Goal: Task Accomplishment & Management: Manage account settings

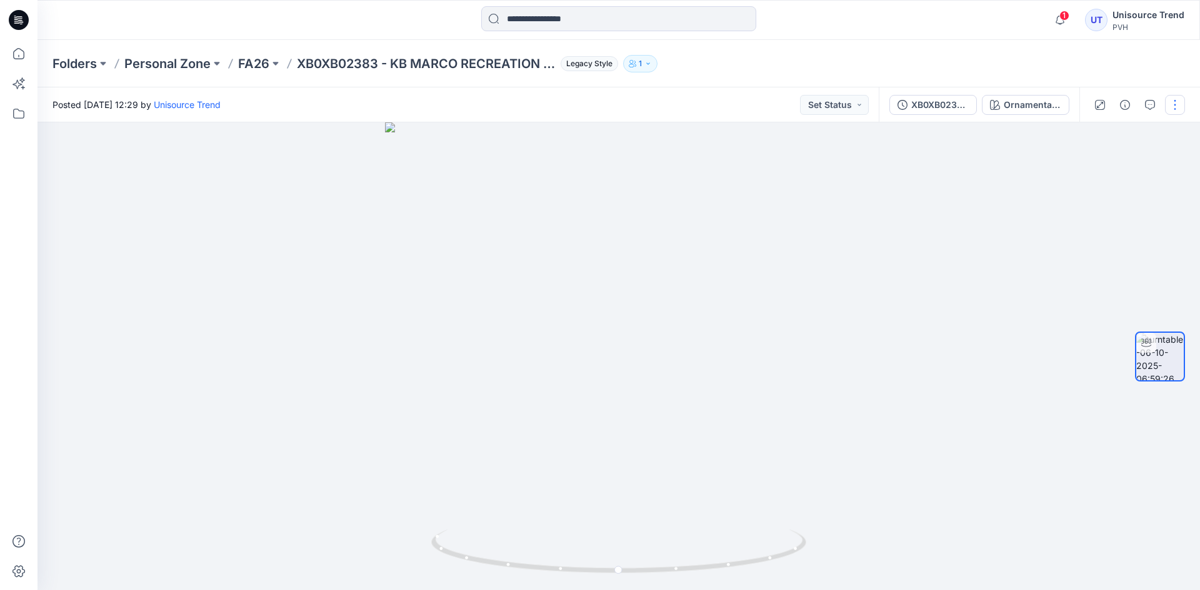
click at [1176, 108] on button "button" at bounding box center [1175, 105] width 20 height 20
click at [1111, 134] on button "Edit" at bounding box center [1122, 133] width 115 height 23
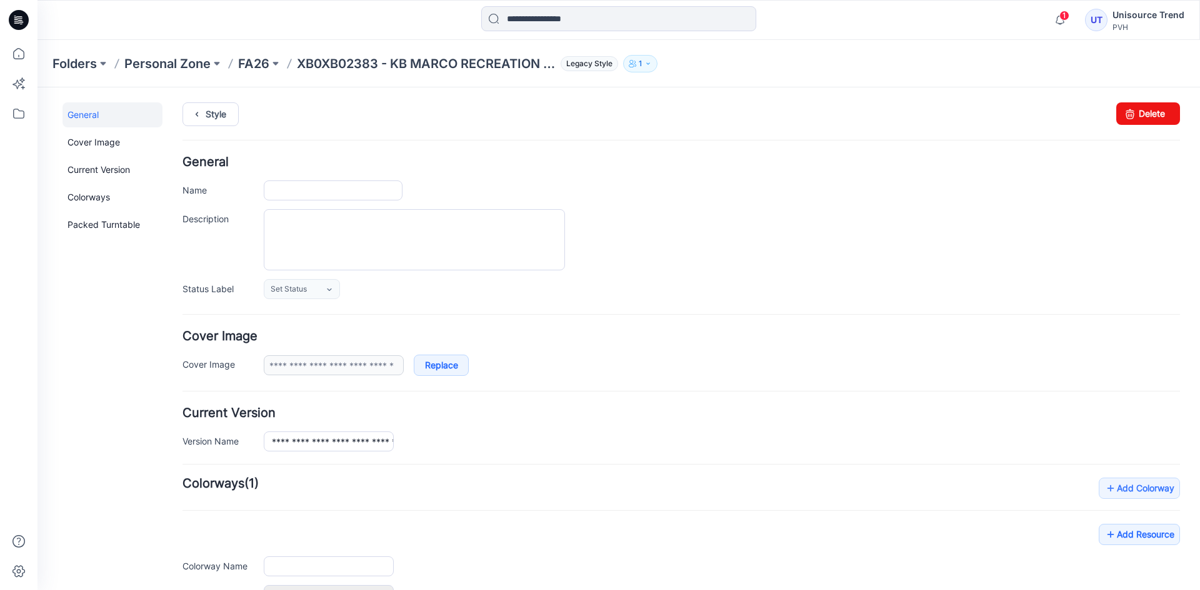
type input "**********"
drag, startPoint x: 1148, startPoint y: 111, endPoint x: 681, endPoint y: 160, distance: 469.9
click at [1148, 111] on link "Delete" at bounding box center [1148, 113] width 64 height 22
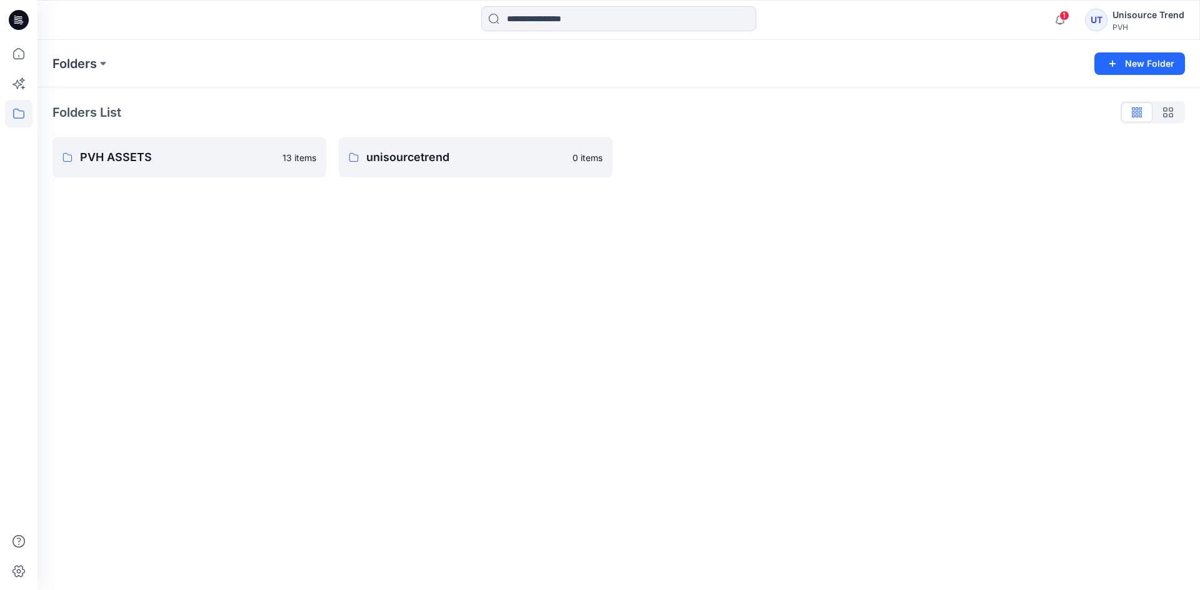
click at [21, 17] on icon at bounding box center [19, 16] width 6 height 1
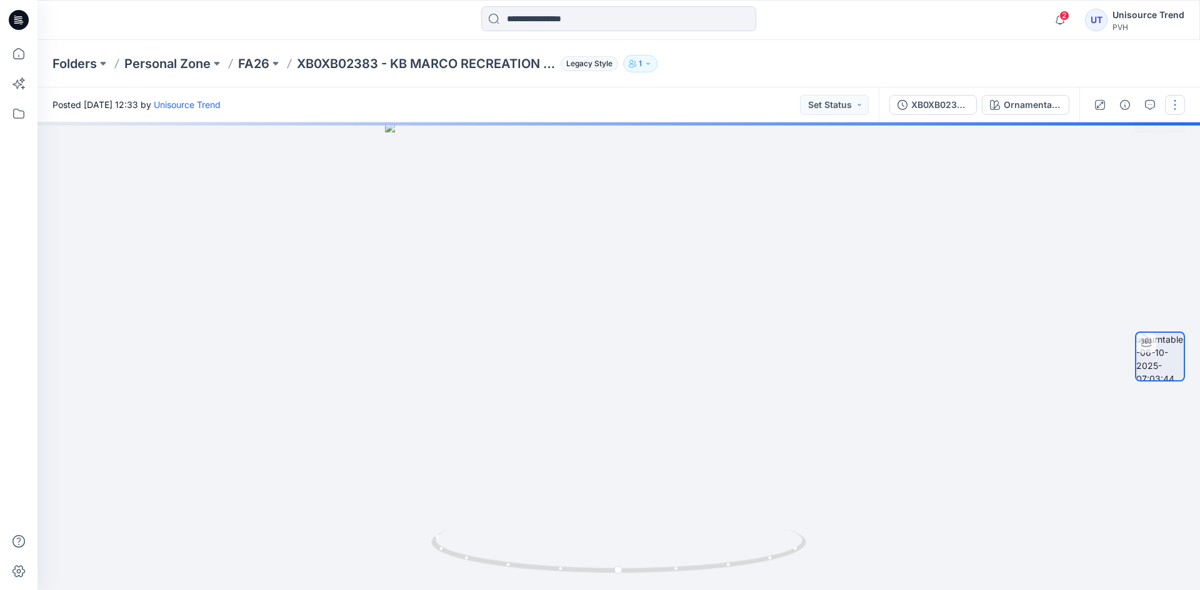
click at [1166, 102] on button "button" at bounding box center [1175, 105] width 20 height 20
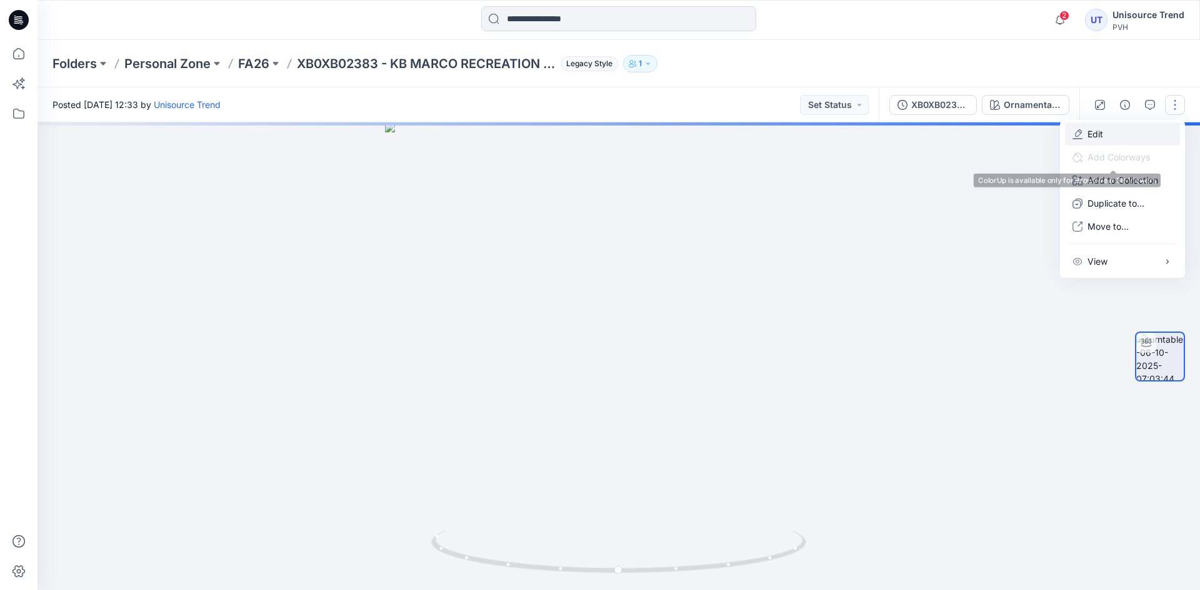
click at [1093, 136] on p "Edit" at bounding box center [1095, 133] width 16 height 13
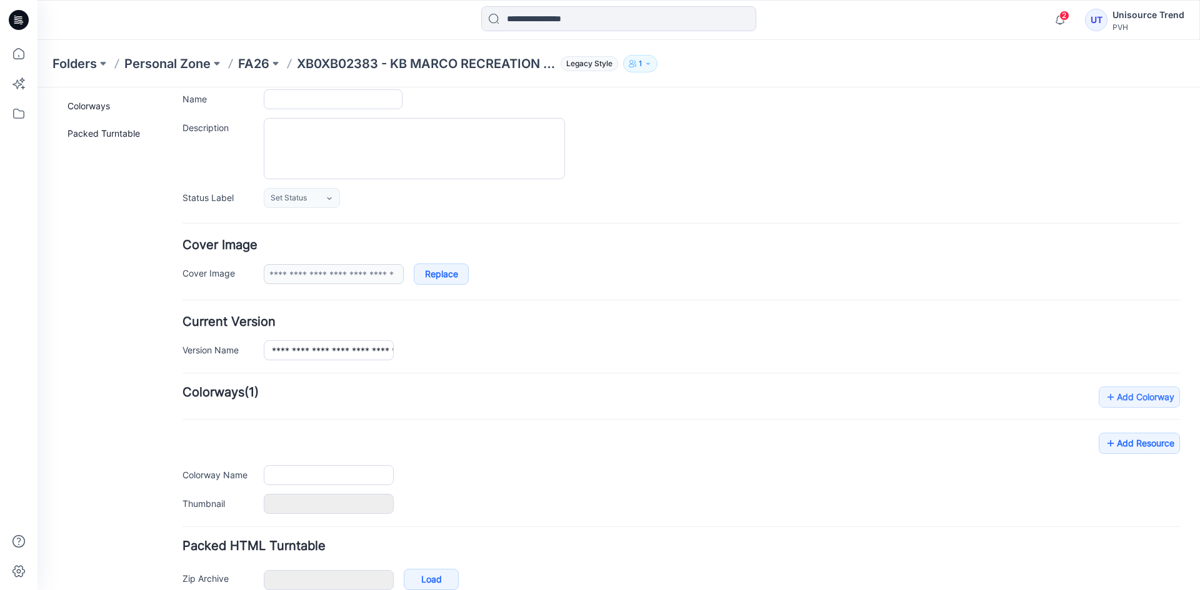
type input "**********"
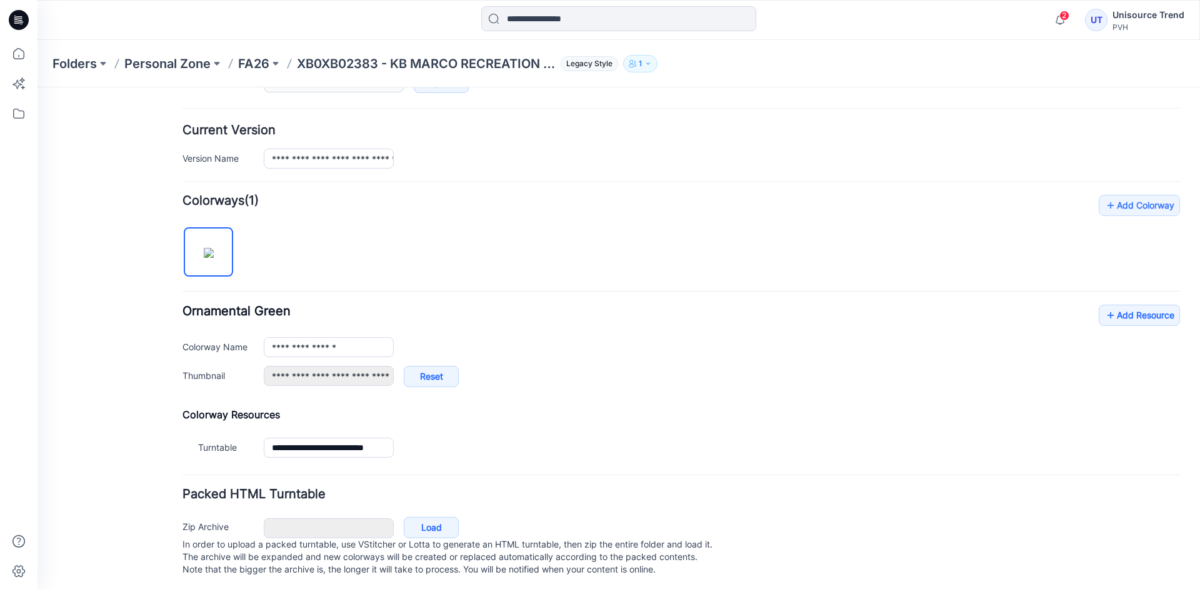
scroll to position [298, 0]
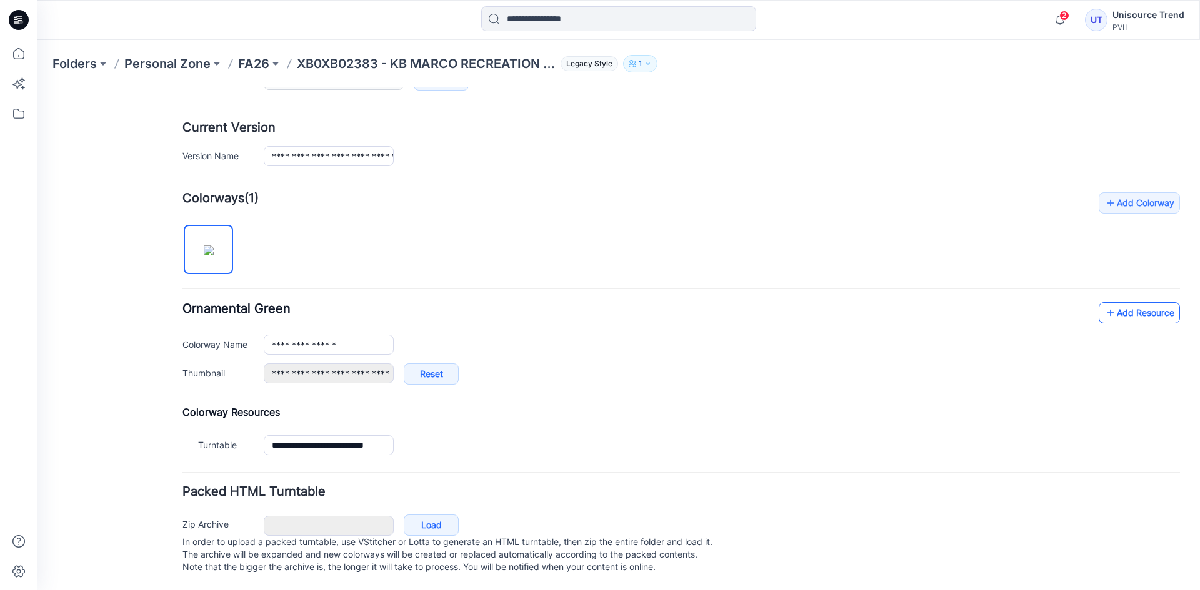
click at [1152, 302] on link "Add Resource" at bounding box center [1138, 312] width 81 height 21
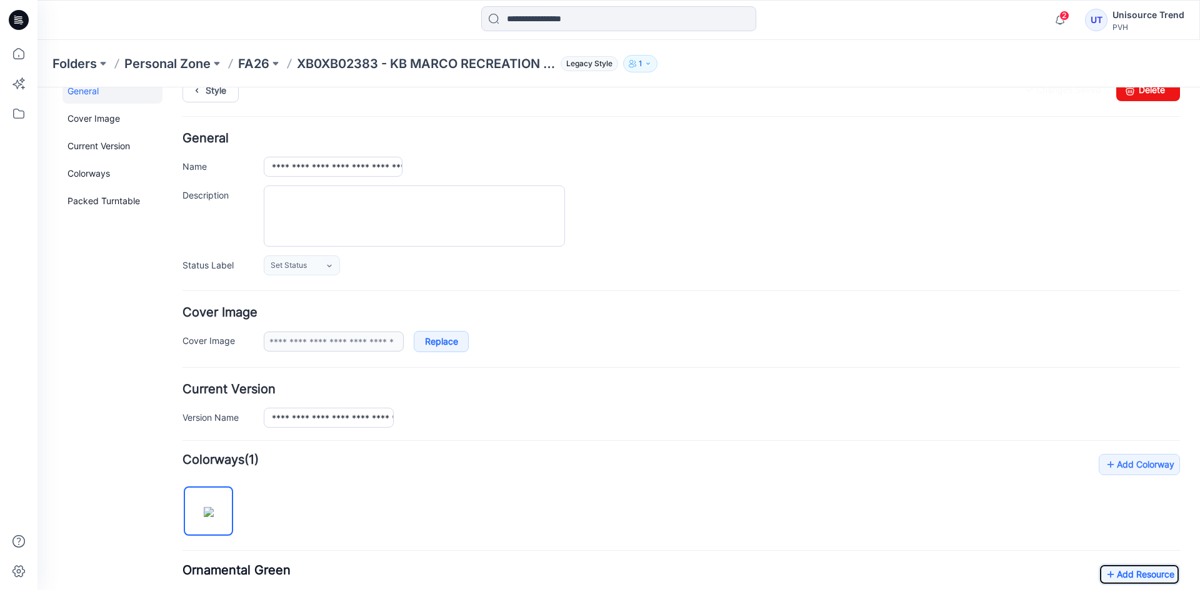
scroll to position [0, 0]
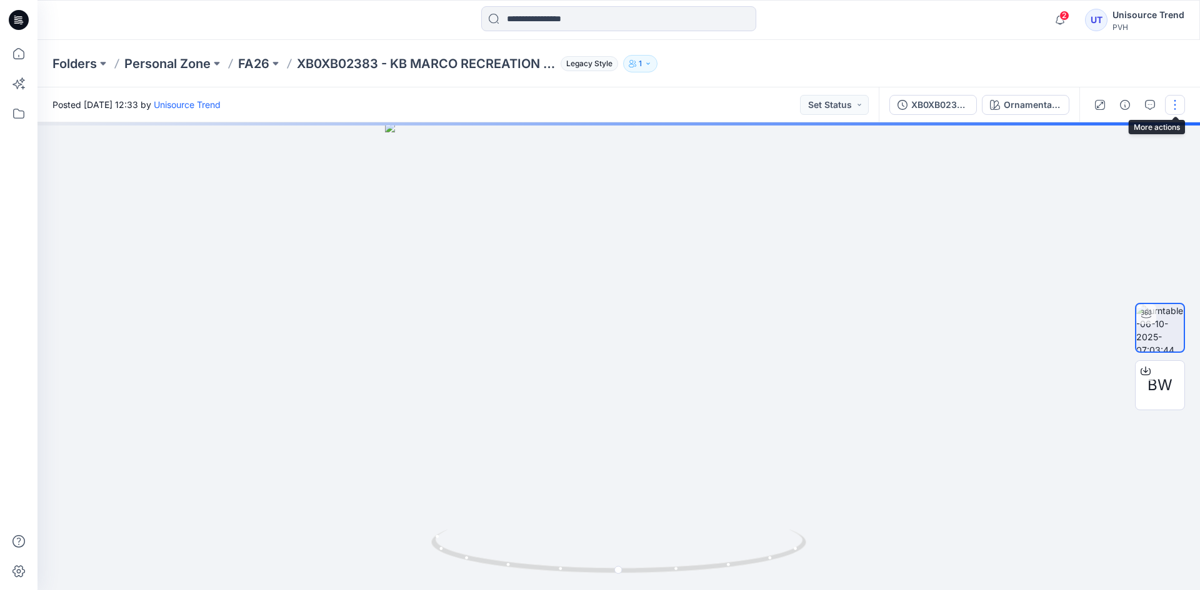
click at [1171, 107] on button "button" at bounding box center [1175, 105] width 20 height 20
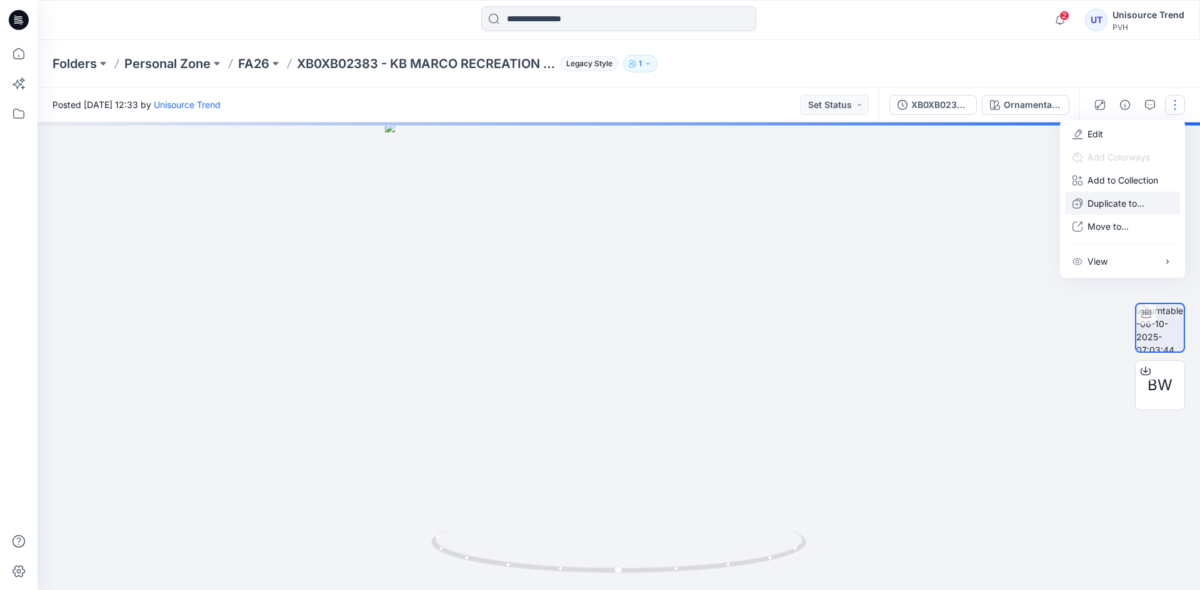
click at [1079, 203] on icon "button" at bounding box center [1077, 204] width 10 height 10
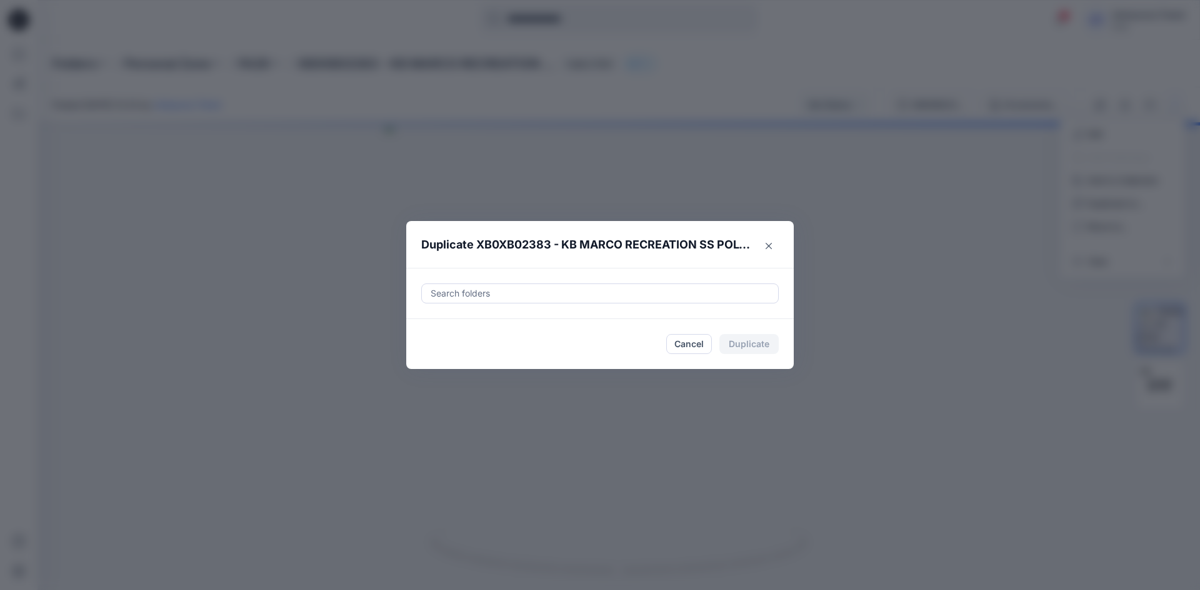
click at [555, 290] on div at bounding box center [599, 293] width 341 height 15
click at [440, 322] on div at bounding box center [440, 325] width 10 height 10
type input "********"
click at [420, 360] on footer "Cancel Duplicate" at bounding box center [599, 344] width 387 height 50
click at [732, 345] on button "Duplicate" at bounding box center [748, 344] width 59 height 20
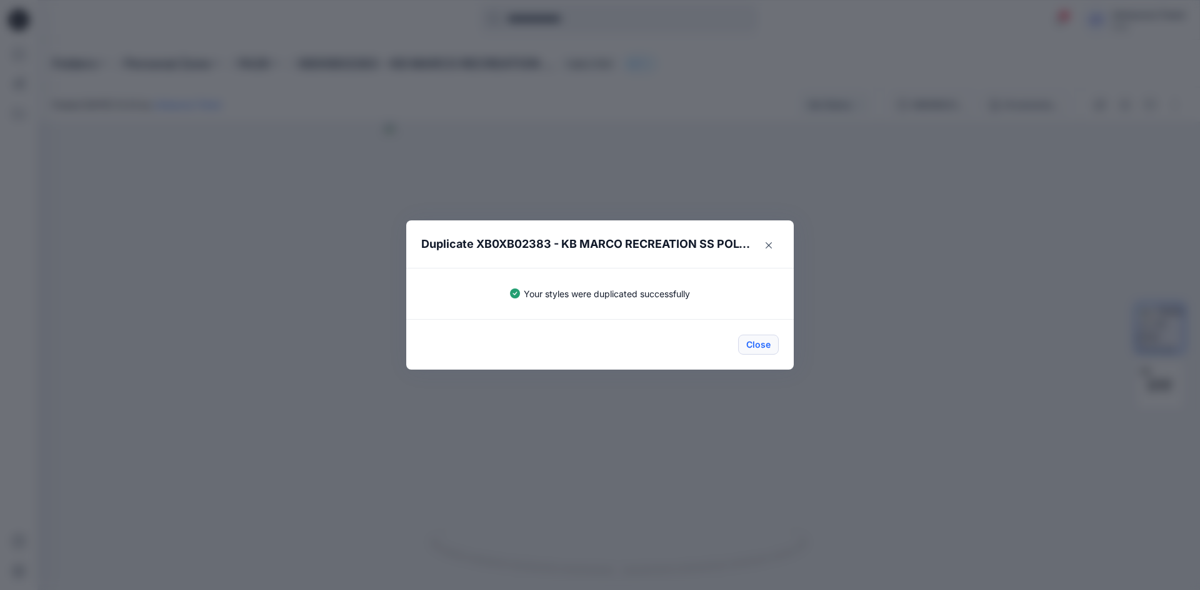
click at [766, 345] on button "Close" at bounding box center [758, 345] width 41 height 20
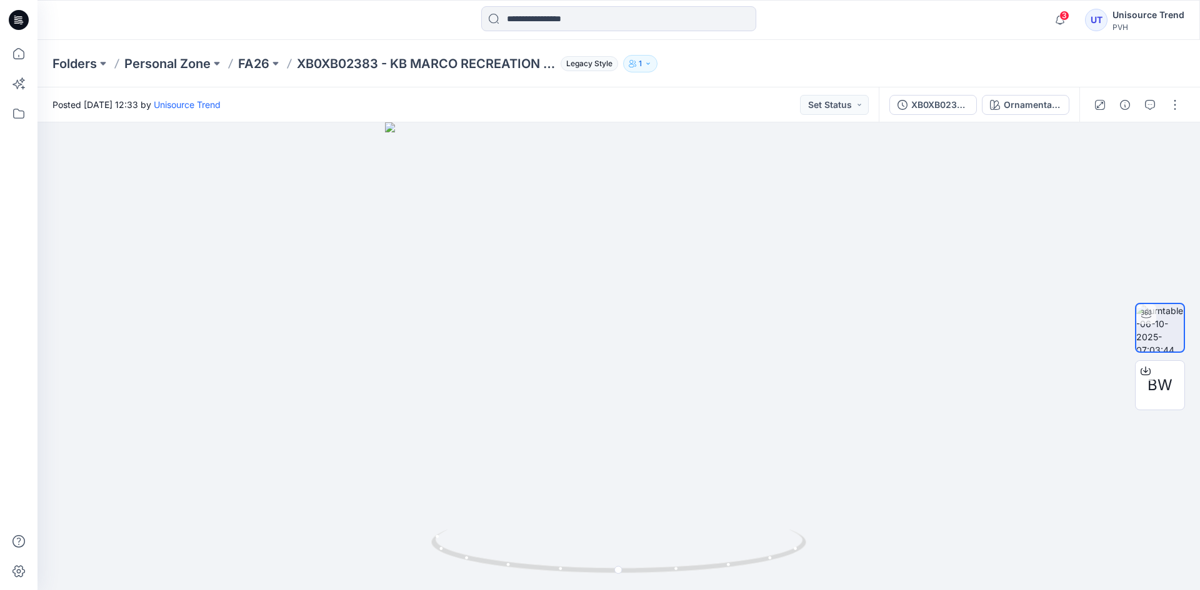
click at [14, 19] on icon at bounding box center [19, 20] width 20 height 20
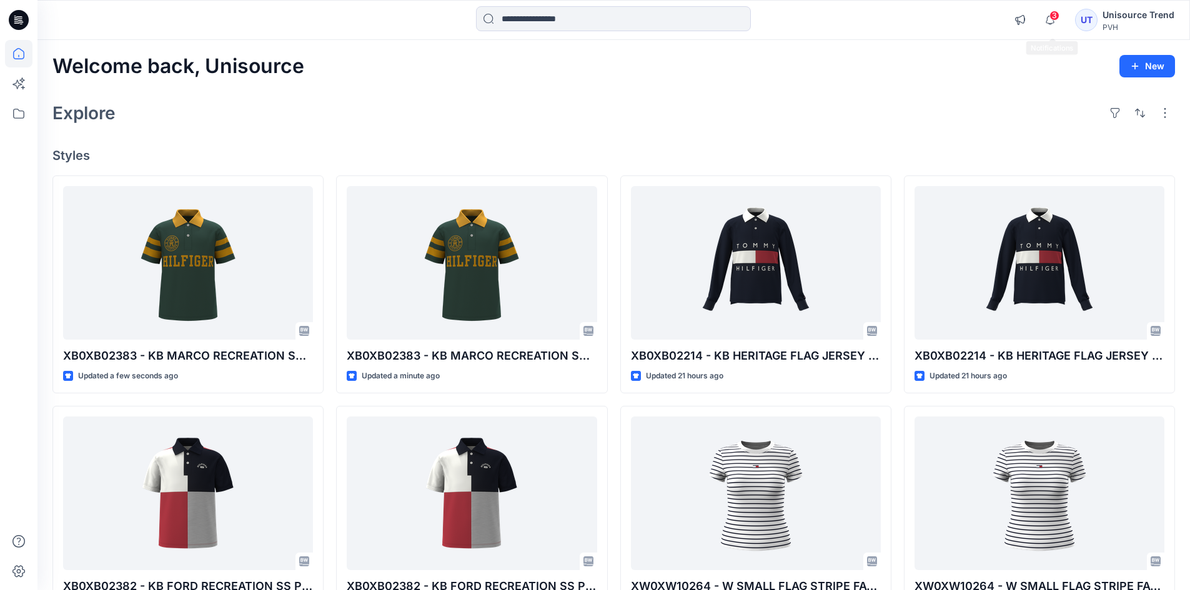
click at [1058, 15] on span "3" at bounding box center [1055, 16] width 10 height 10
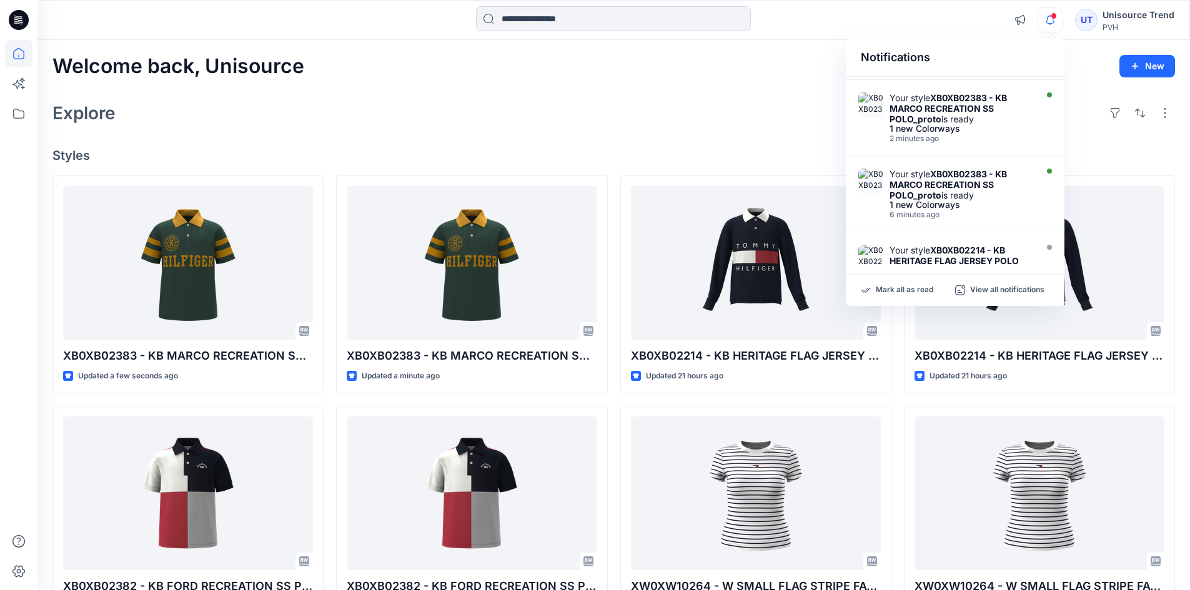
scroll to position [62, 0]
click at [917, 286] on p "Mark all as read" at bounding box center [904, 290] width 57 height 11
click at [687, 119] on div "Explore" at bounding box center [613, 113] width 1123 height 30
